Goal: Task Accomplishment & Management: Use online tool/utility

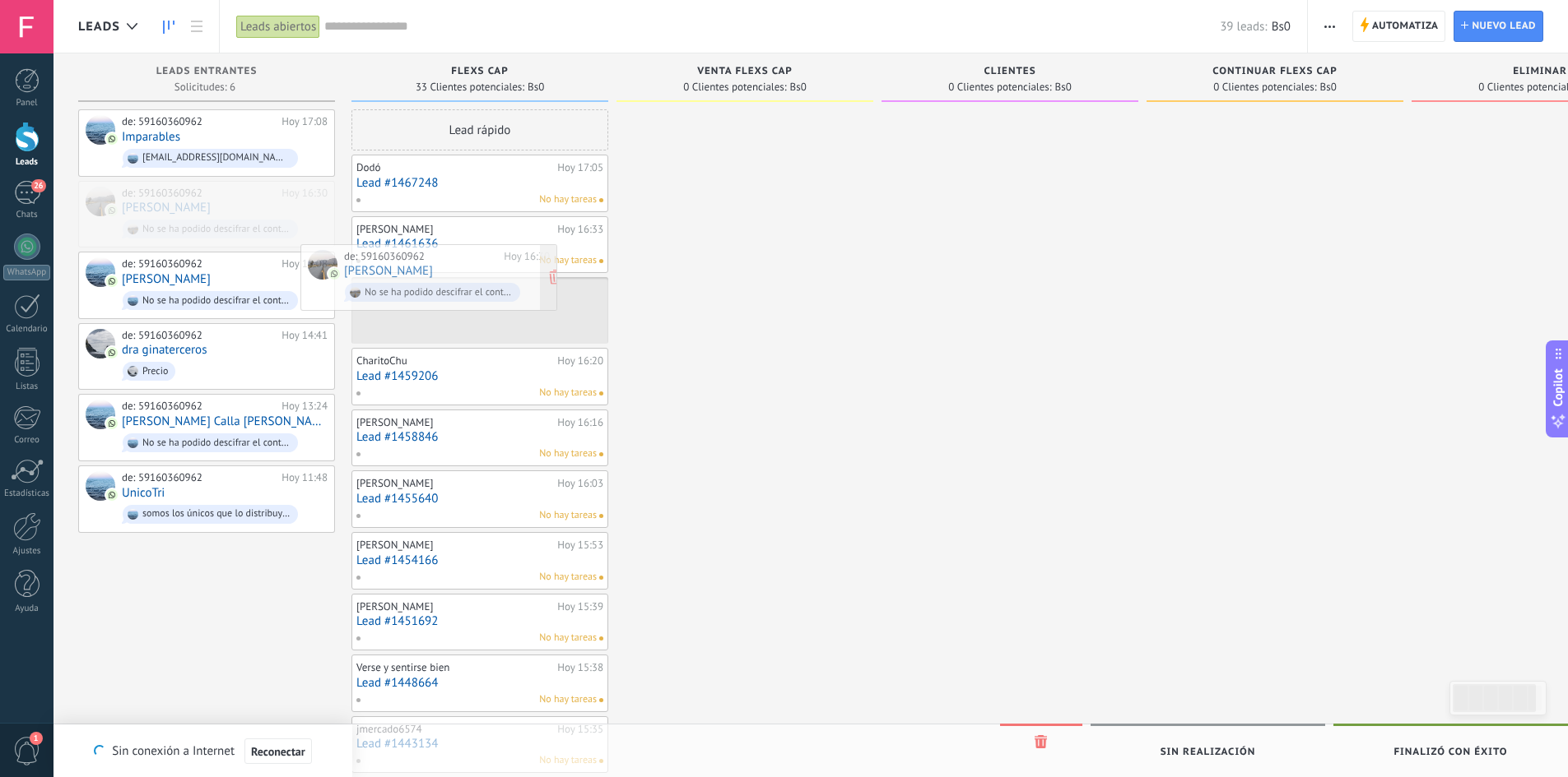
drag, startPoint x: 210, startPoint y: 219, endPoint x: 432, endPoint y: 283, distance: 231.0
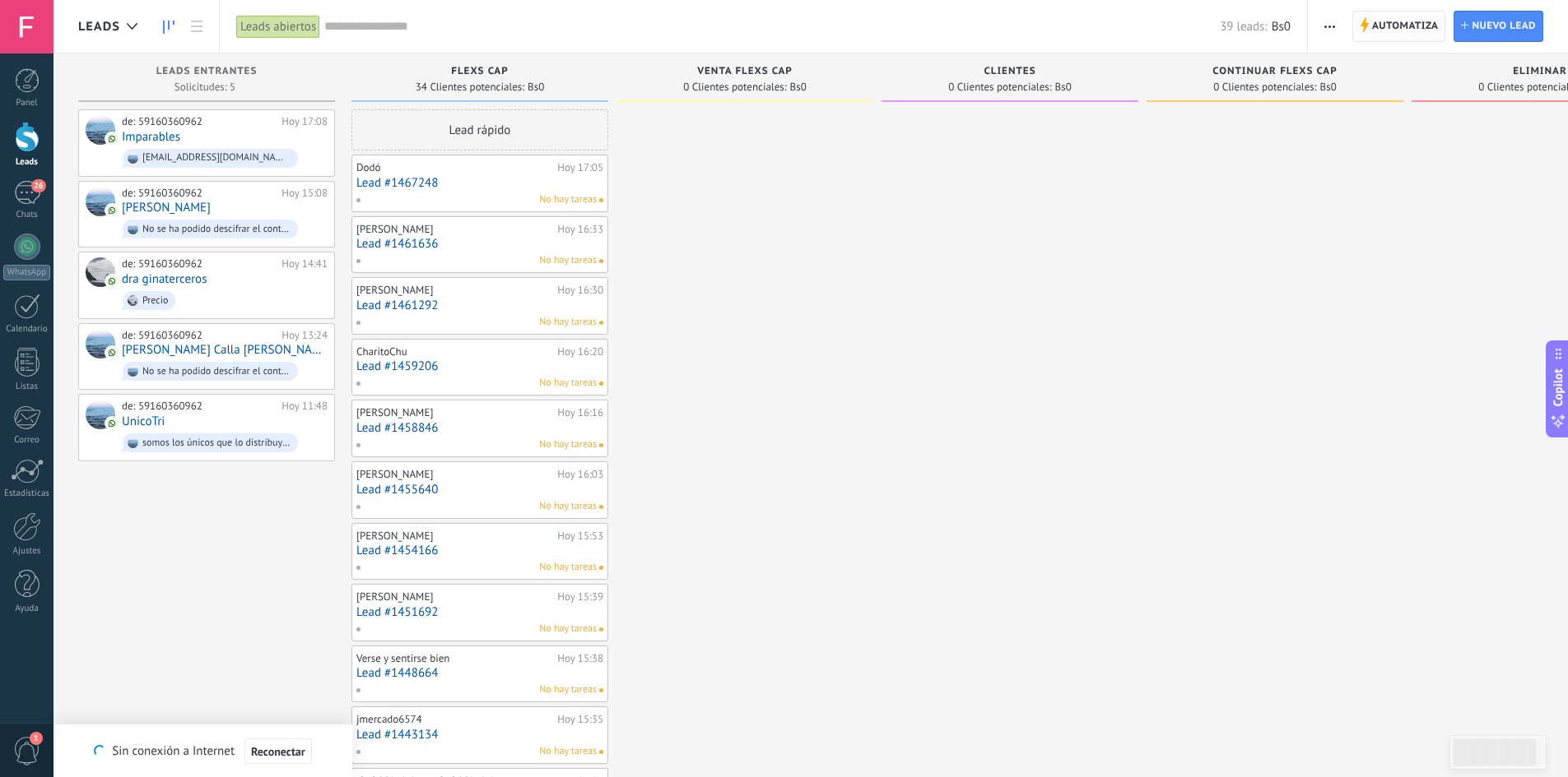
click at [1394, 14] on span "Automatiza" at bounding box center [1405, 27] width 66 height 30
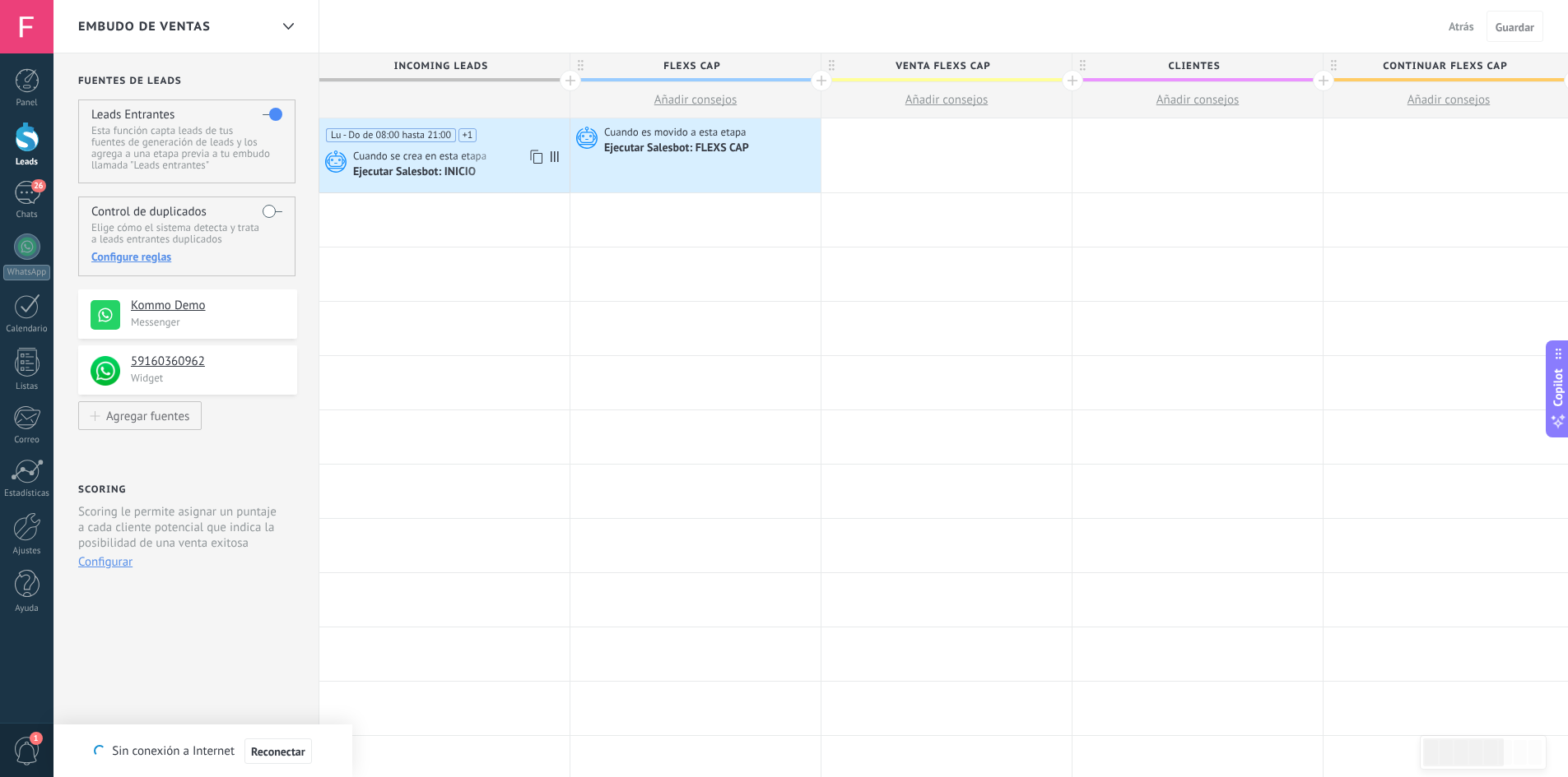
click at [477, 170] on div "Ejecutar Salesbot: INICIO" at bounding box center [415, 173] width 125 height 15
click at [431, 180] on div "Ejecutar Salesbot: INICIO" at bounding box center [415, 173] width 125 height 15
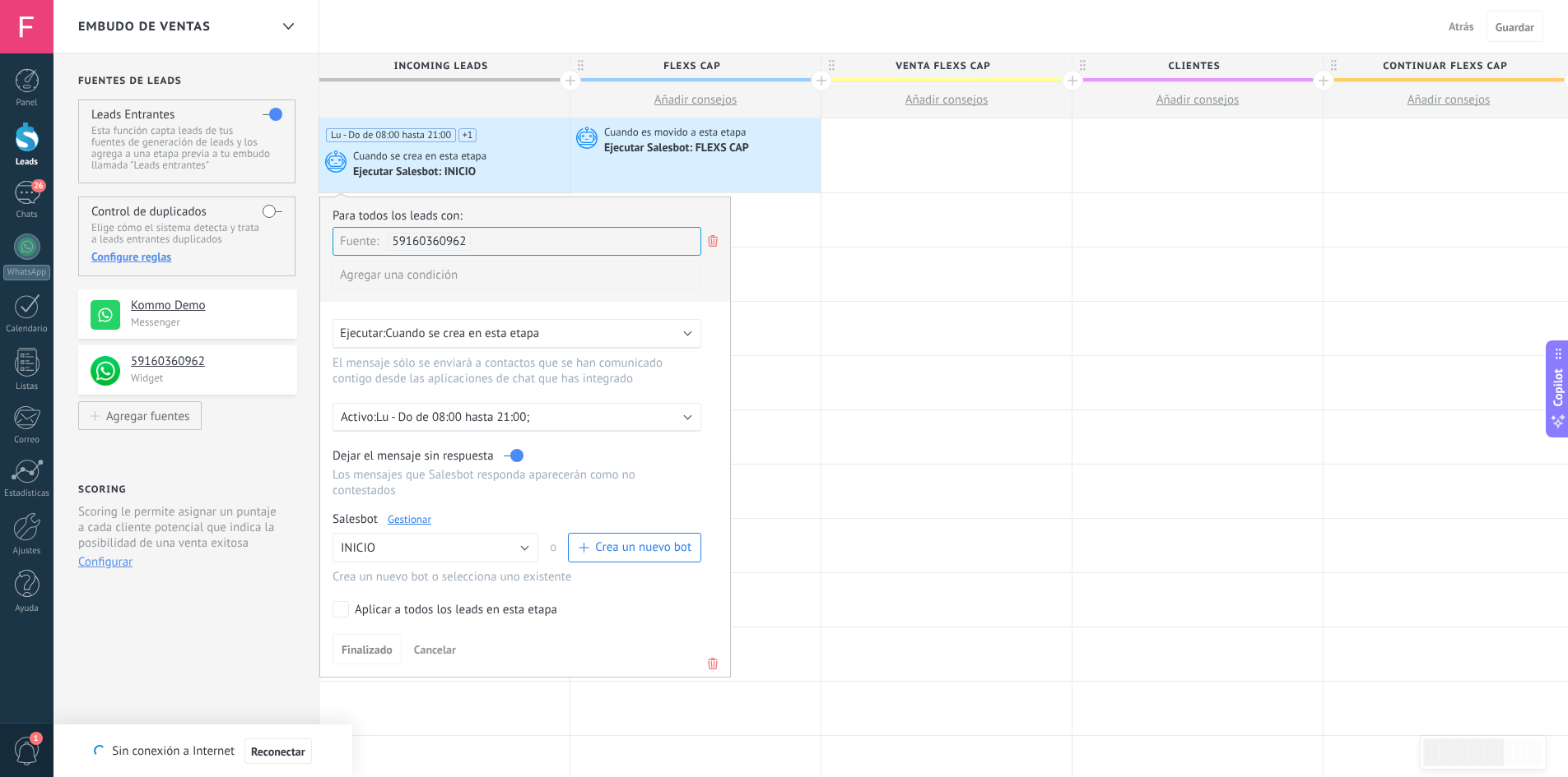
click at [417, 518] on link "Gestionar" at bounding box center [409, 519] width 44 height 14
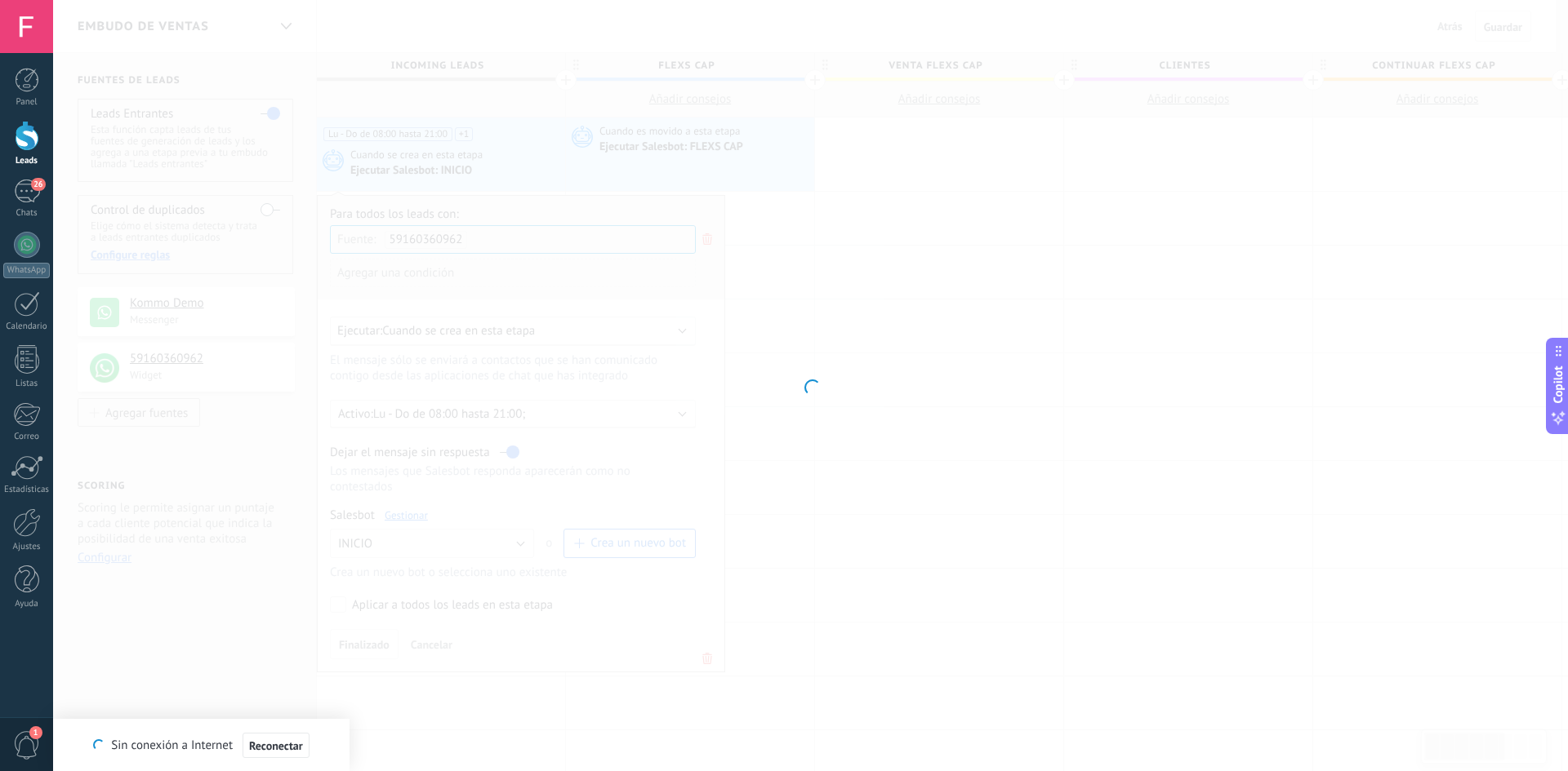
type input "******"
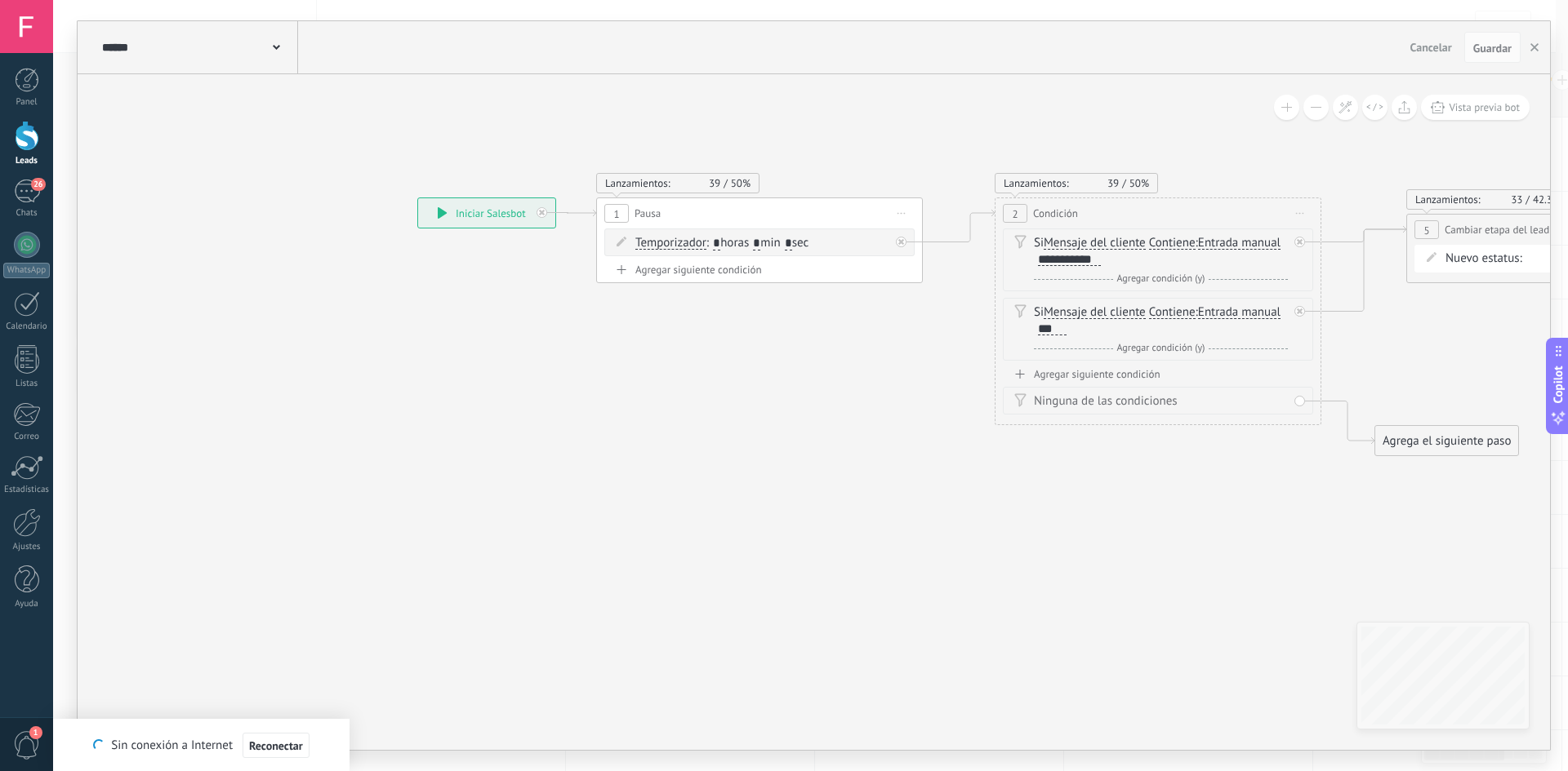
drag, startPoint x: 941, startPoint y: 496, endPoint x: 768, endPoint y: 465, distance: 175.8
click at [750, 486] on icon at bounding box center [1145, 327] width 2273 height 1075
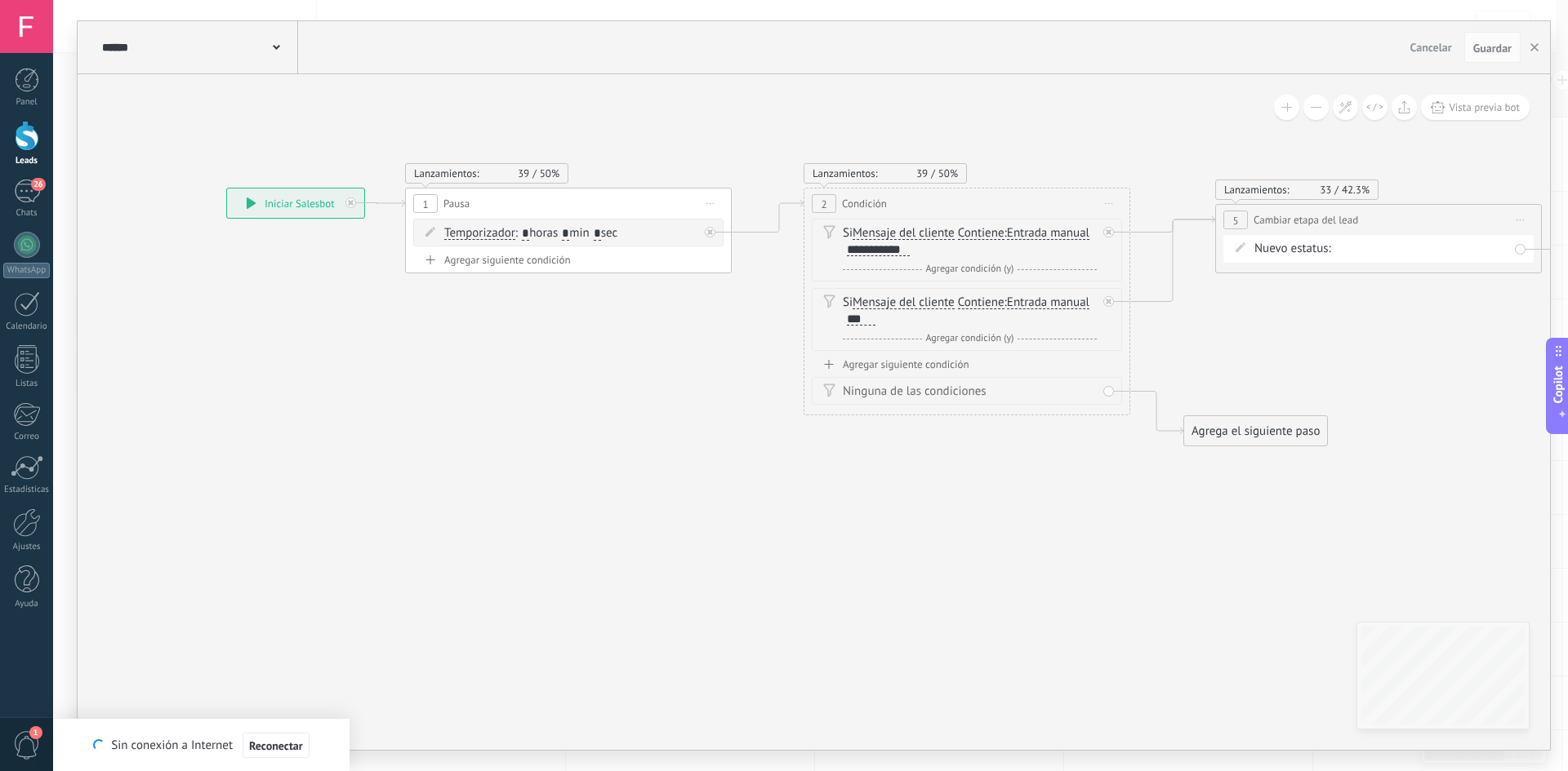
click at [926, 356] on div "Si Mensaje del cliente Mensaje del cliente Comentario del cliente El cliente Có…" at bounding box center [966, 288] width 310 height 139
click at [926, 359] on div "Agregar siguiente condición" at bounding box center [966, 364] width 310 height 14
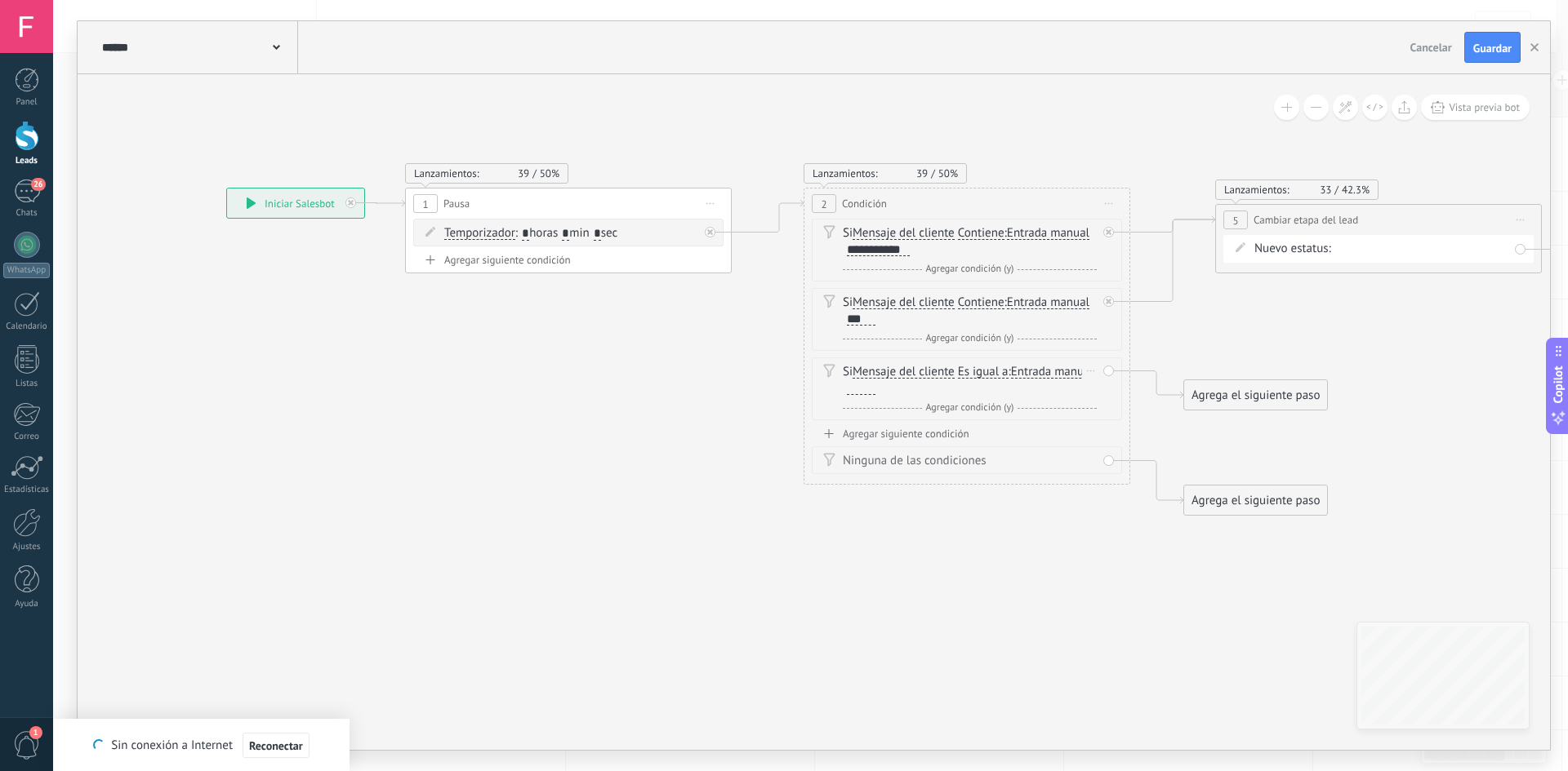
click at [994, 372] on span "Es igual a" at bounding box center [983, 372] width 51 height 13
click at [994, 372] on button "Es igual a" at bounding box center [1052, 372] width 204 height 30
click at [1012, 436] on span "Contiene" at bounding box center [1038, 430] width 197 height 16
click at [859, 386] on div at bounding box center [861, 389] width 29 height 13
click at [1223, 392] on div "Agrega el siguiente paso" at bounding box center [1256, 395] width 143 height 27
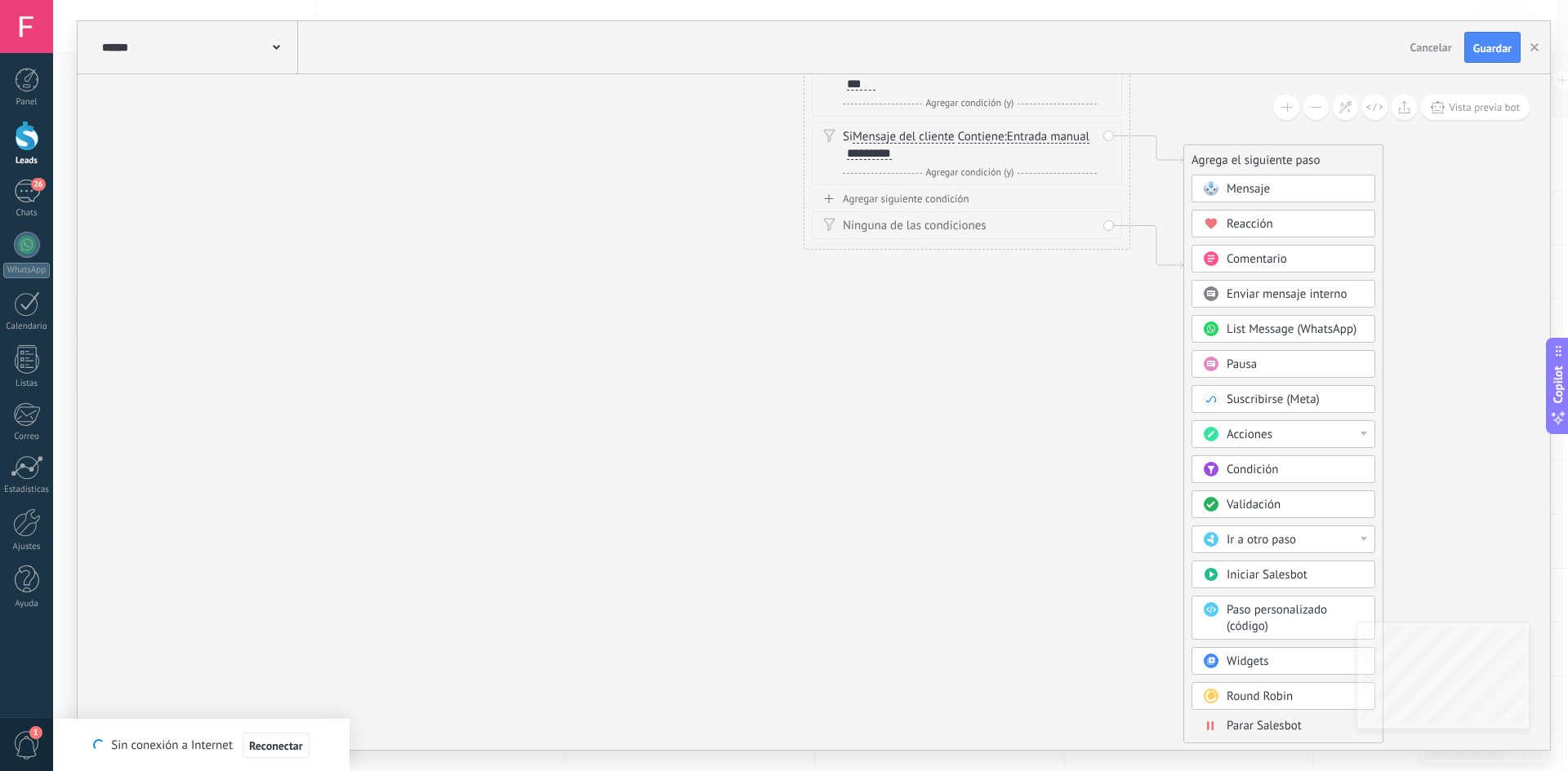
click at [1266, 538] on span "Ir a otro paso" at bounding box center [1260, 539] width 69 height 16
click at [1257, 559] on div "5: Cambiar etapa del lead" at bounding box center [1283, 568] width 182 height 28
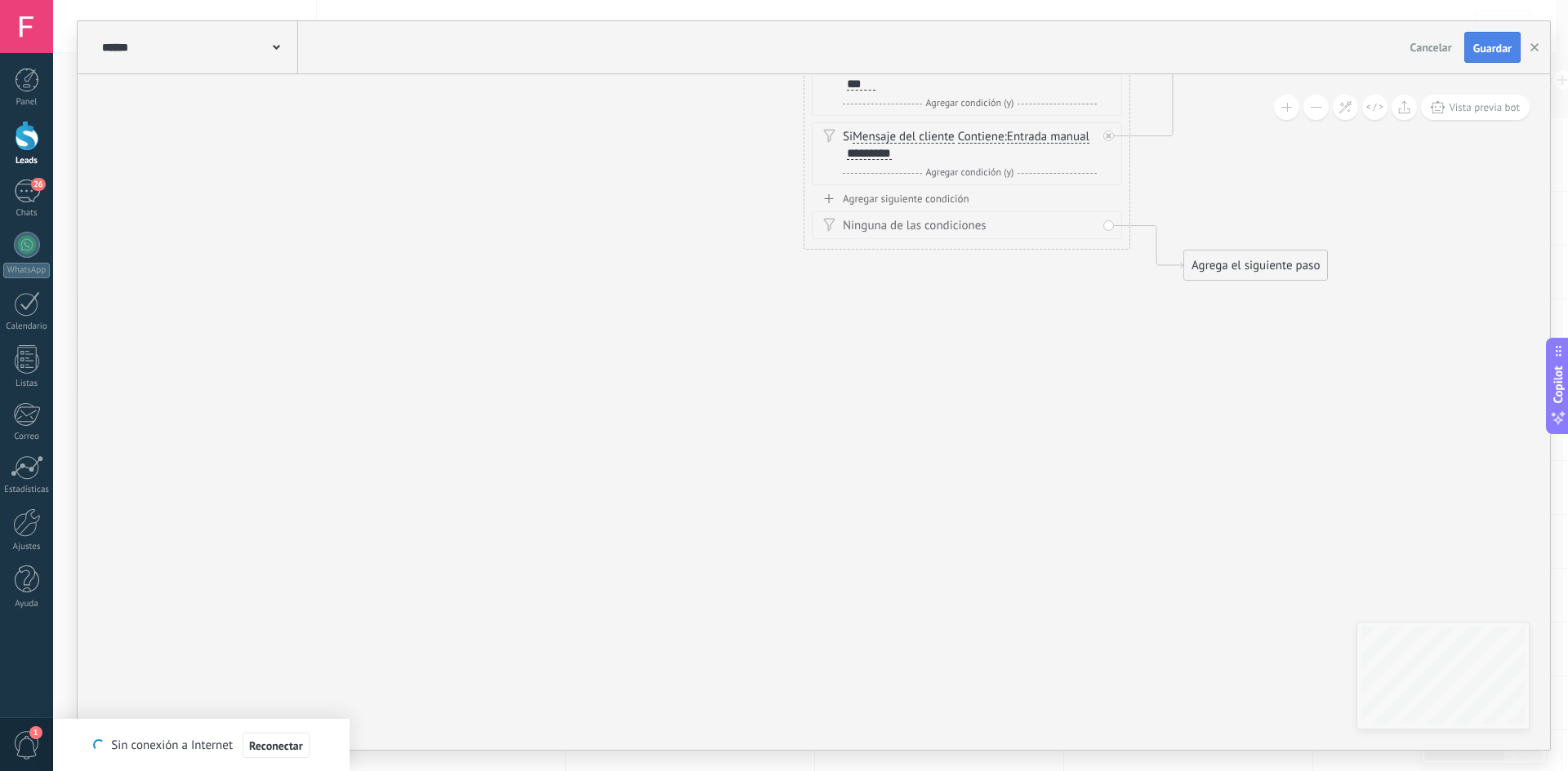
click at [1510, 51] on span "Guardar" at bounding box center [1492, 48] width 39 height 12
